Goal: Information Seeking & Learning: Learn about a topic

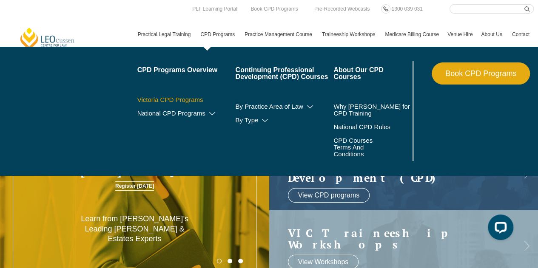
click at [190, 102] on link "Victoria CPD Programs" at bounding box center [186, 99] width 98 height 7
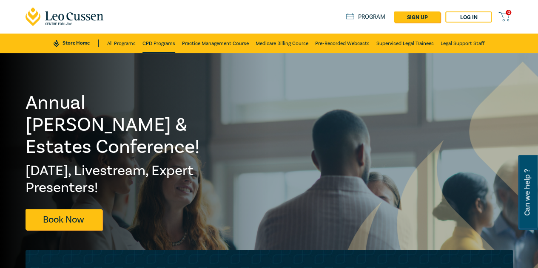
click at [154, 45] on link "CPD Programs" at bounding box center [158, 44] width 33 height 20
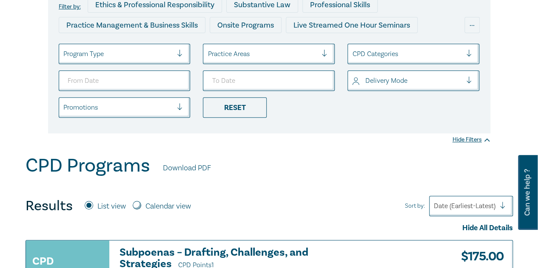
scroll to position [128, 0]
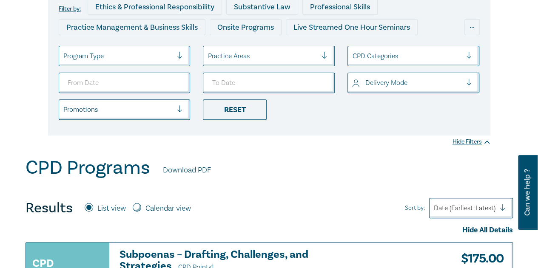
click at [179, 55] on div at bounding box center [183, 56] width 13 height 9
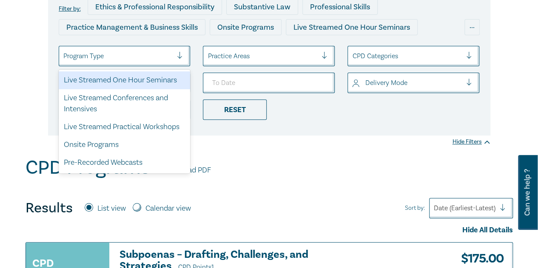
click at [145, 81] on div "Live Streamed One Hour Seminars" at bounding box center [125, 80] width 132 height 18
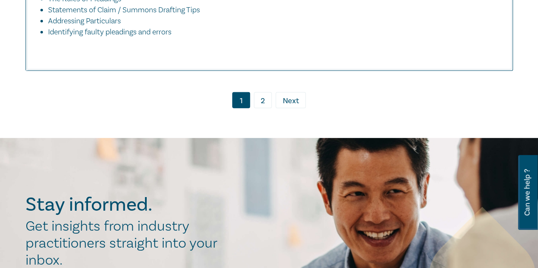
click at [258, 108] on link "2" at bounding box center [263, 100] width 18 height 16
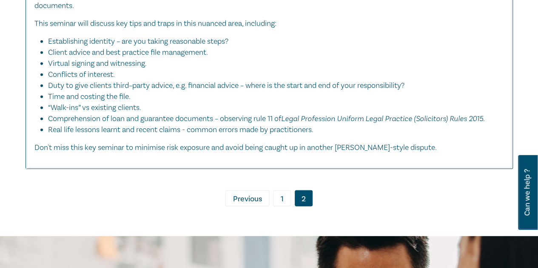
scroll to position [2720, 0]
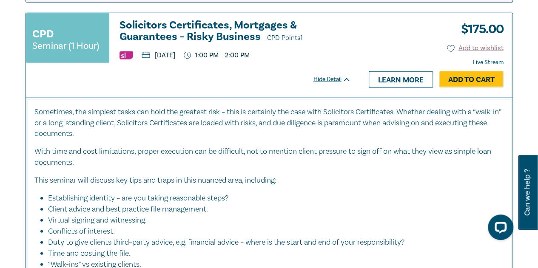
scroll to position [2647, 0]
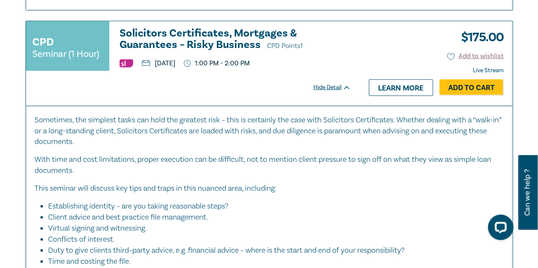
scroll to position [2647, 0]
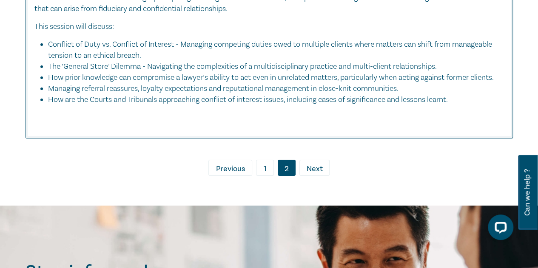
scroll to position [2987, 0]
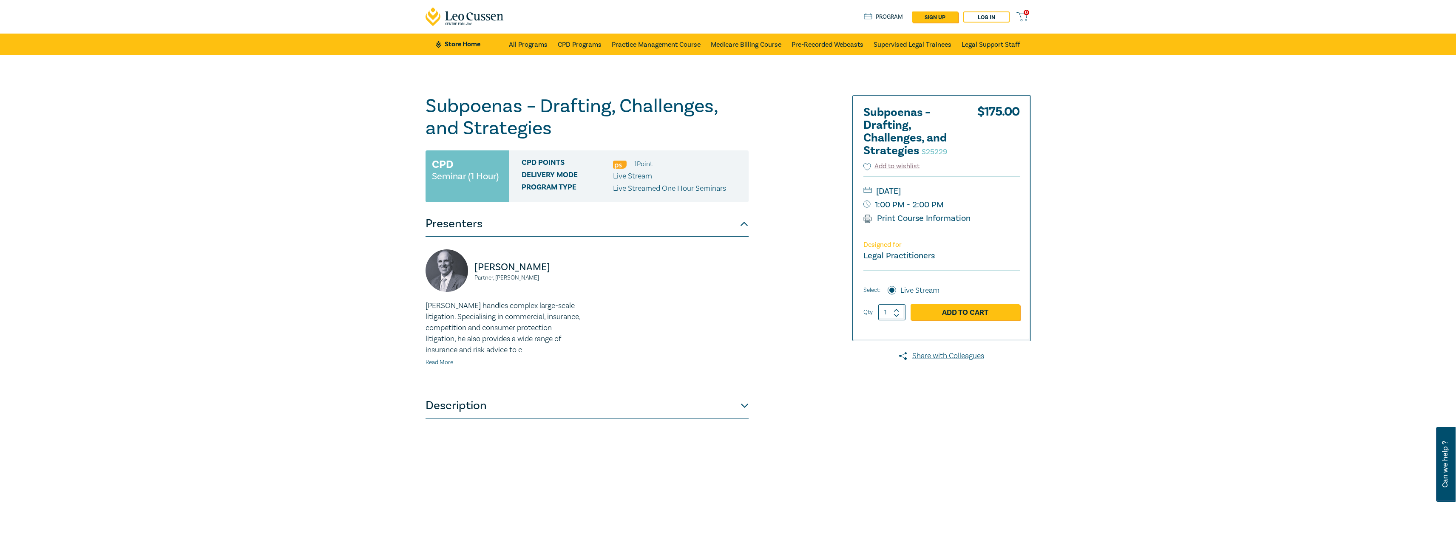
click at [439, 360] on link "Read More" at bounding box center [439, 363] width 28 height 8
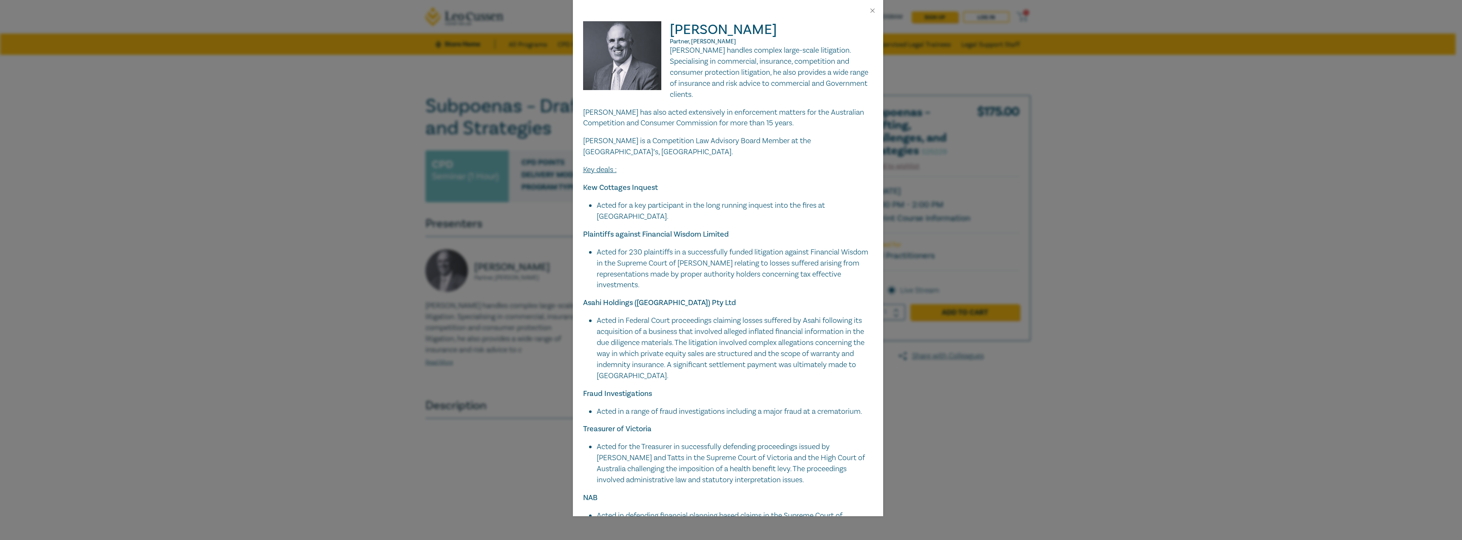
click at [798, 124] on p "[PERSON_NAME] has also acted extensively in enforcement matters for the Austral…" at bounding box center [728, 118] width 290 height 22
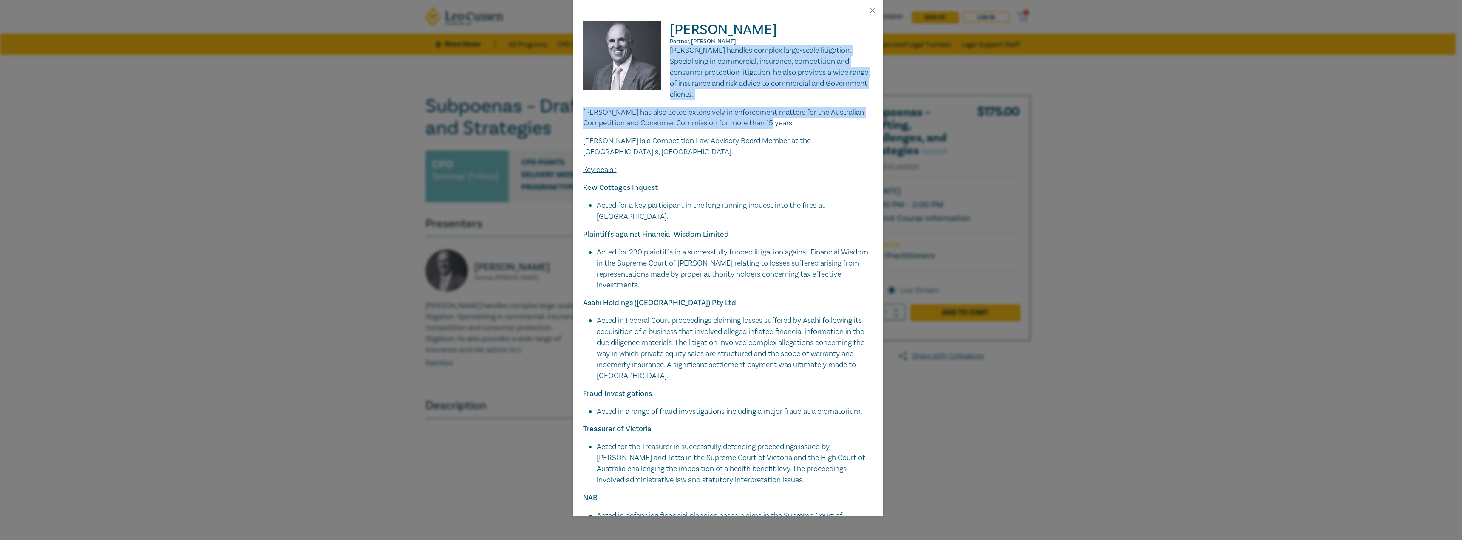
drag, startPoint x: 799, startPoint y: 124, endPoint x: 668, endPoint y: 55, distance: 147.5
click at [668, 55] on div "[PERSON_NAME] handles complex large-scale litigation. Specialising in commercia…" at bounding box center [728, 294] width 290 height 499
copy div "[PERSON_NAME] handles complex large-scale litigation. Specialising in commercia…"
